Goal: Information Seeking & Learning: Learn about a topic

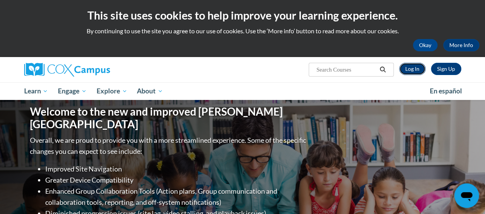
click at [410, 71] on link "Log In" at bounding box center [412, 69] width 26 height 12
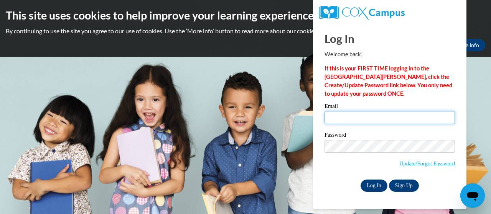
type input "e048802@muscogee.k12.ga.us"
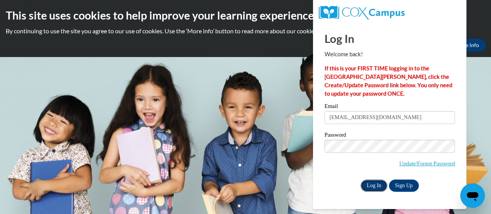
click at [376, 187] on input "Log In" at bounding box center [374, 186] width 27 height 12
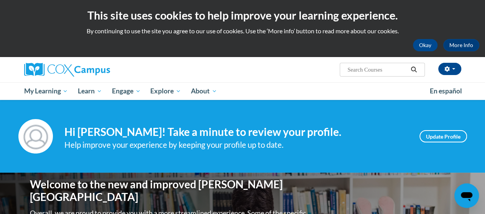
click at [373, 69] on input "Search..." at bounding box center [377, 69] width 61 height 9
type input "small groups"
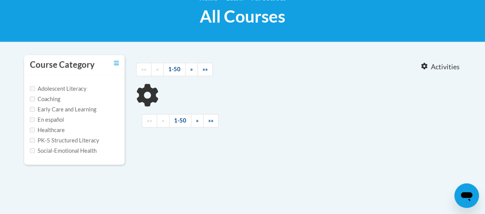
scroll to position [118, 0]
type input "small groups"
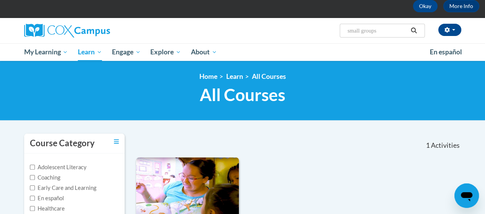
scroll to position [0, 0]
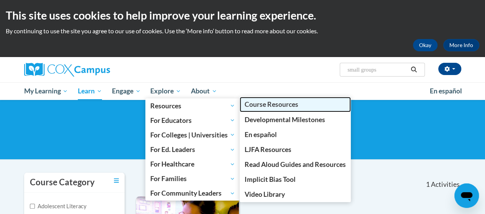
click at [273, 107] on span "Course Resources" at bounding box center [272, 105] width 54 height 8
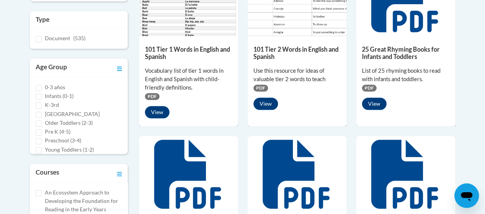
scroll to position [6, 0]
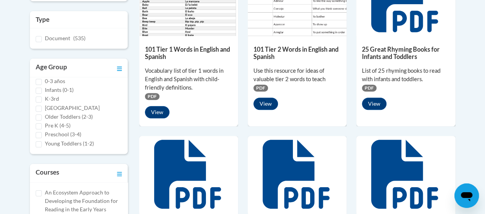
click at [47, 98] on label "K-3rd" at bounding box center [52, 99] width 14 height 8
click at [42, 98] on input "K-3rd" at bounding box center [39, 100] width 6 height 6
checkbox input "true"
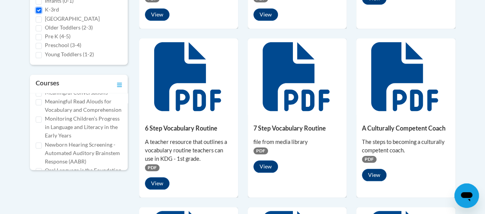
scroll to position [187, 0]
click at [63, 113] on label "Meaningful Read Alouds for Vocabulary and Comprehension" at bounding box center [83, 104] width 77 height 17
click at [42, 104] on input "Meaningful Read Alouds for Vocabulary and Comprehension" at bounding box center [39, 101] width 6 height 6
checkbox input "true"
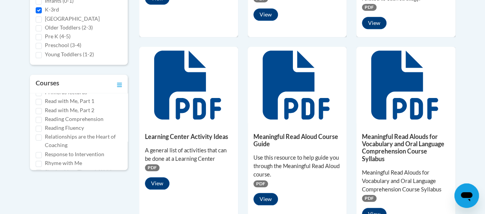
scroll to position [350, 0]
click at [55, 124] on label "Reading Fluency" at bounding box center [64, 119] width 39 height 8
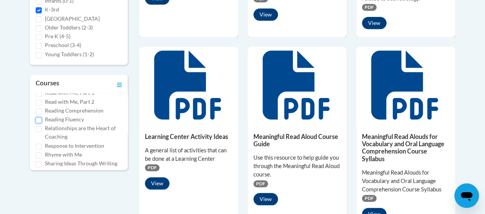
click at [42, 124] on input "Reading Fluency" at bounding box center [39, 120] width 6 height 6
checkbox input "true"
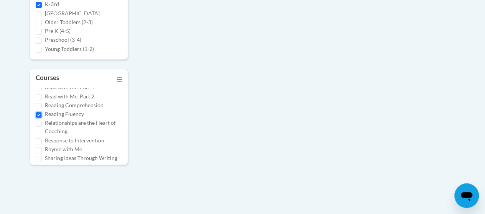
scroll to position [315, 0]
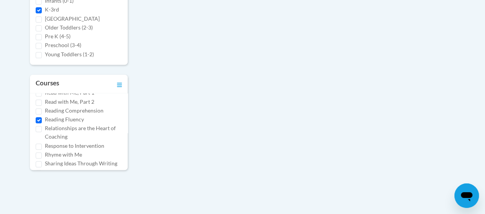
click at [61, 115] on label "Reading Comprehension" at bounding box center [74, 111] width 59 height 8
click at [42, 115] on input "Reading Comprehension" at bounding box center [39, 112] width 6 height 6
checkbox input "true"
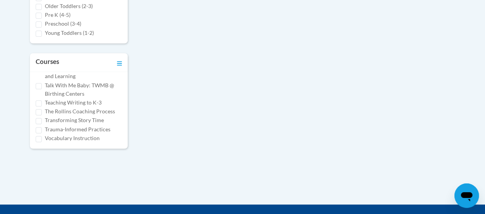
scroll to position [337, 0]
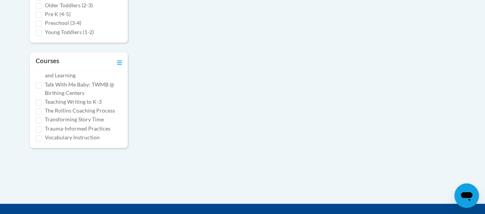
click at [83, 137] on label "Vocabulary Instruction" at bounding box center [72, 138] width 55 height 8
click at [42, 137] on input "Vocabulary Instruction" at bounding box center [39, 138] width 6 height 6
checkbox input "true"
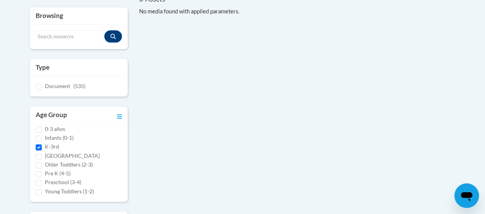
scroll to position [0, 0]
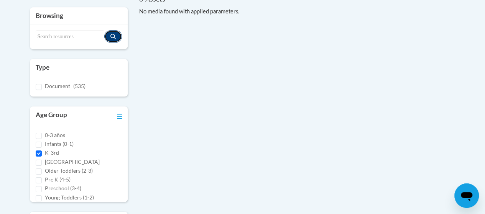
click at [111, 36] on icon "Search resources" at bounding box center [113, 36] width 5 height 5
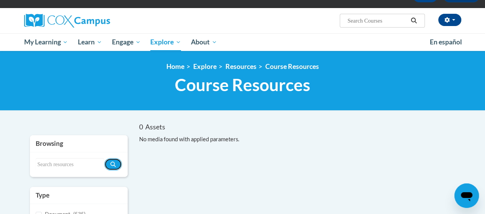
scroll to position [48, 0]
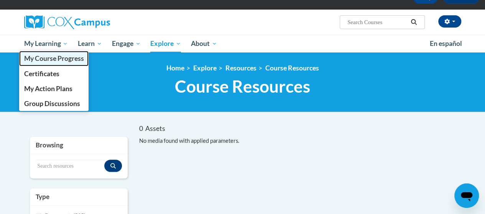
click at [49, 61] on span "My Course Progress" at bounding box center [54, 58] width 60 height 8
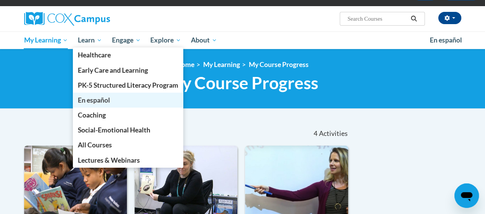
scroll to position [52, 0]
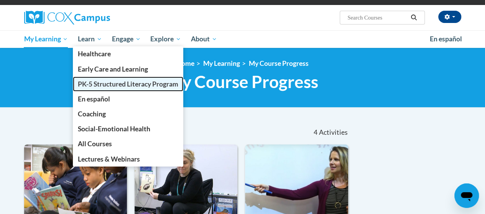
click at [116, 87] on span "PK-5 Structured Literacy Program" at bounding box center [128, 84] width 101 height 8
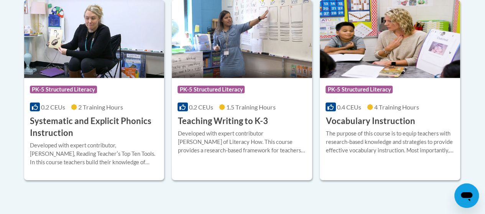
scroll to position [938, 0]
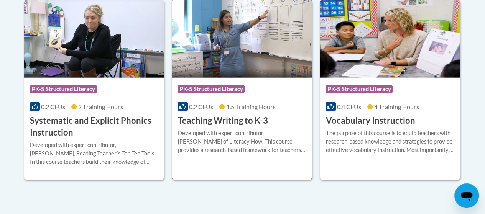
click at [229, 125] on h3 "Teaching Writing to K-3" at bounding box center [223, 121] width 90 height 12
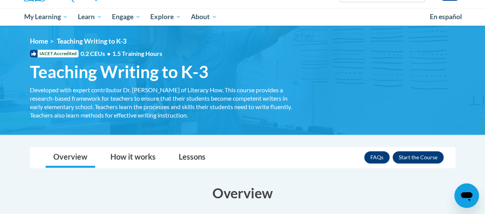
scroll to position [74, 0]
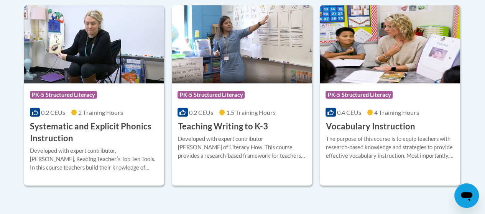
scroll to position [919, 0]
